Goal: Register for event/course

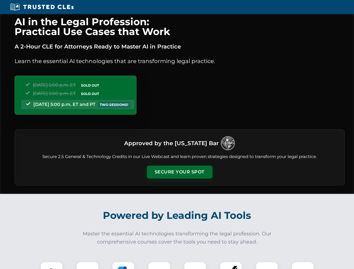
click at [179, 172] on button "Secure Your Spot" at bounding box center [180, 172] width 66 height 13
click at [52, 266] on img at bounding box center [51, 273] width 16 height 16
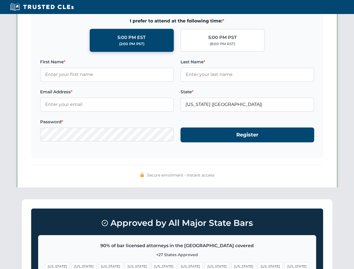
click at [205, 266] on span "[US_STATE]" at bounding box center [217, 266] width 24 height 8
click at [258, 266] on span "[US_STATE]" at bounding box center [270, 266] width 24 height 8
